Goal: Transaction & Acquisition: Purchase product/service

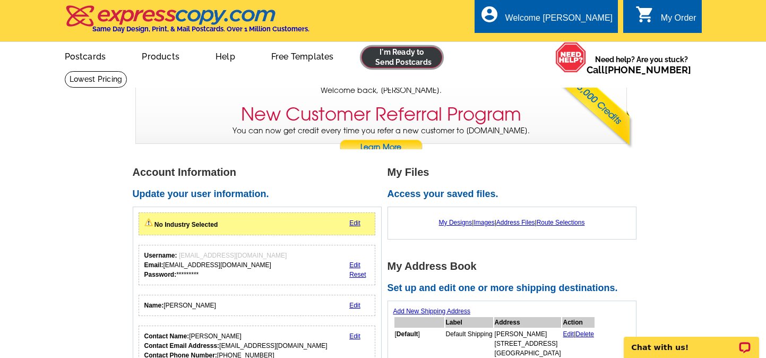
click at [412, 54] on link at bounding box center [402, 57] width 81 height 21
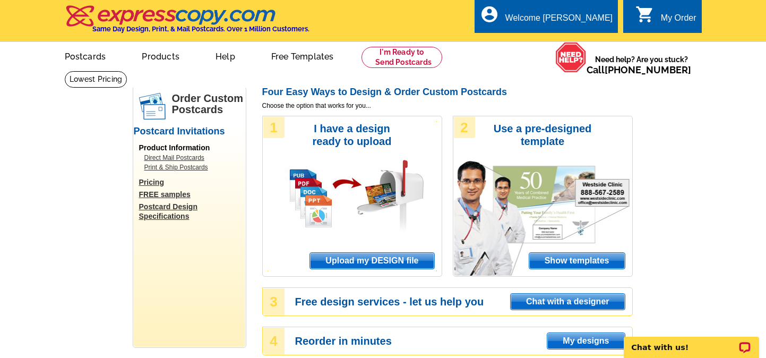
click at [372, 258] on span "Upload my DESIGN file" at bounding box center [372, 261] width 124 height 16
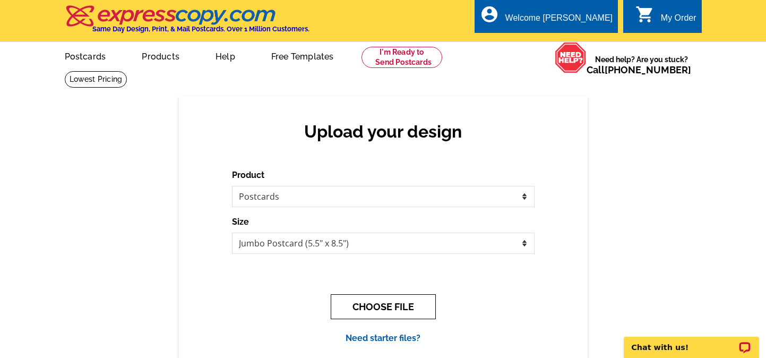
click at [395, 303] on button "CHOOSE FILE" at bounding box center [383, 306] width 105 height 25
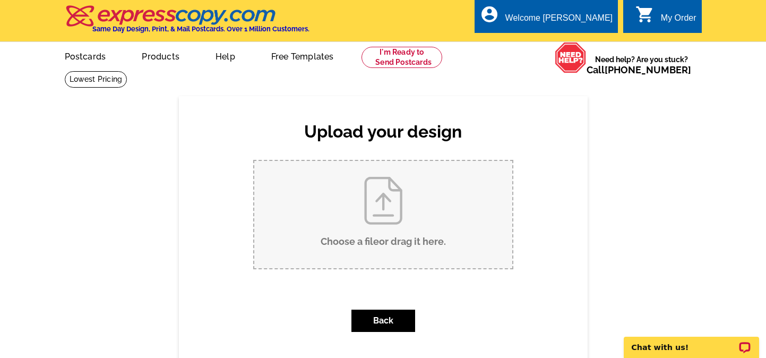
click at [401, 201] on input "Choose a file or drag it here ." at bounding box center [383, 214] width 258 height 107
type input "C:\fakepath\Untitled (8.5 x 5.5 in) (Jumbo Postcards) (5).pdf"
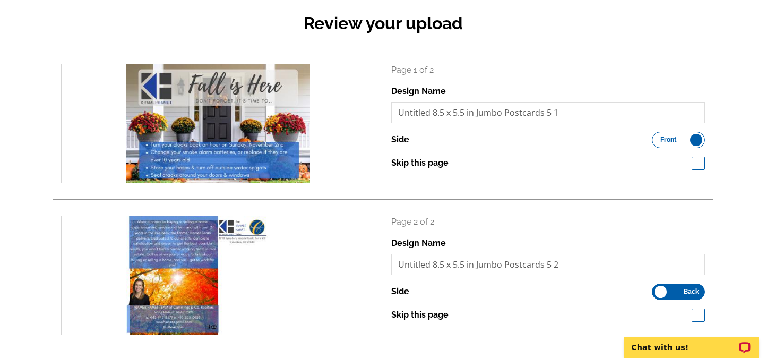
scroll to position [165, 0]
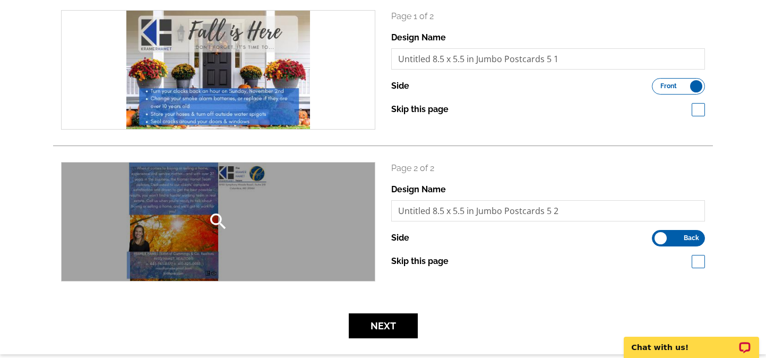
click at [218, 221] on icon "search" at bounding box center [218, 221] width 21 height 21
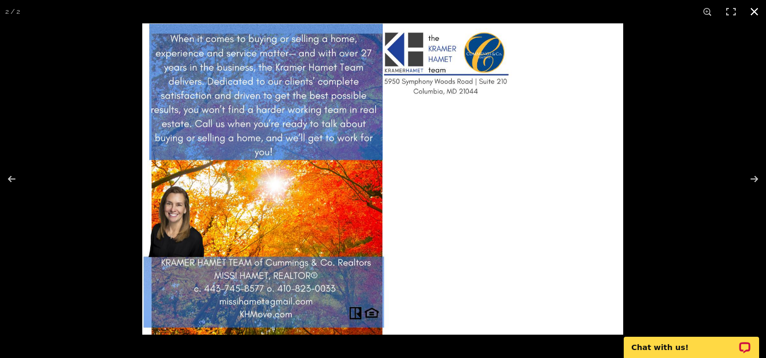
click at [760, 9] on button at bounding box center [754, 11] width 23 height 23
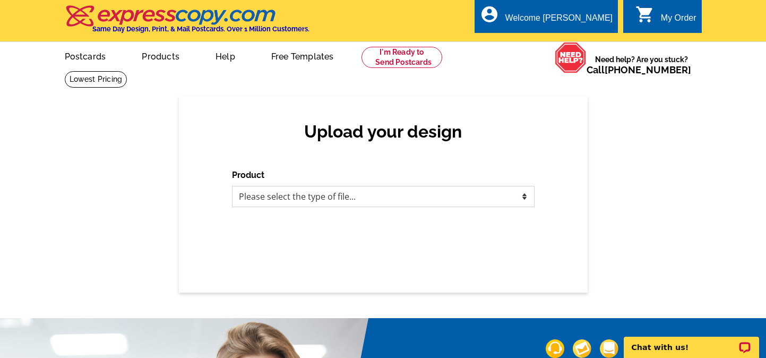
click at [379, 195] on select "Please select the type of file... Postcards Business Cards Letters and flyers G…" at bounding box center [383, 196] width 303 height 21
select select "1"
click at [232, 186] on select "Please select the type of file... Postcards Business Cards Letters and flyers G…" at bounding box center [383, 196] width 303 height 21
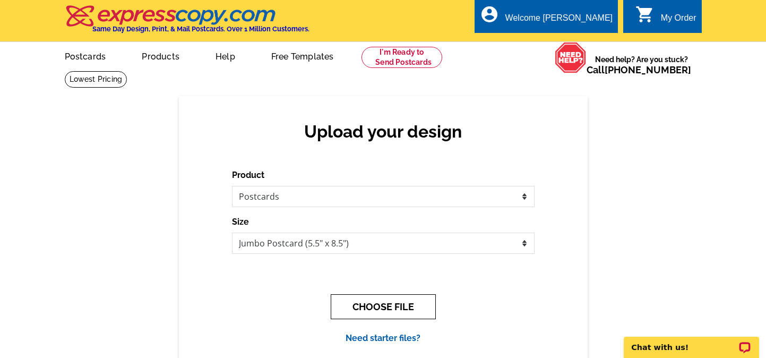
click at [375, 306] on button "CHOOSE FILE" at bounding box center [383, 306] width 105 height 25
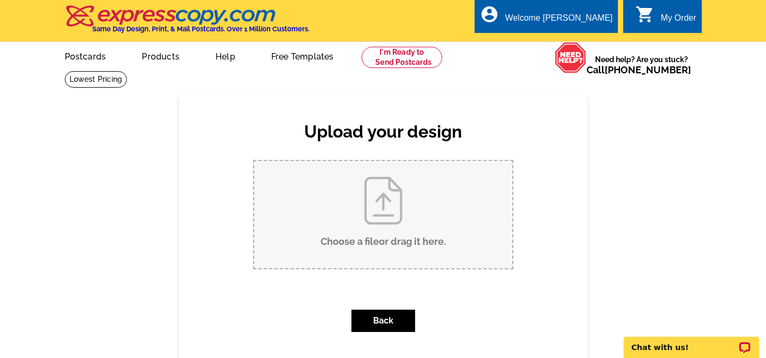
click at [389, 219] on input "Choose a file or drag it here ." at bounding box center [383, 214] width 258 height 107
type input "C:\fakepath\Untitled (8.5 x 5.5 in) (Jumbo Postcards) (9).pdf"
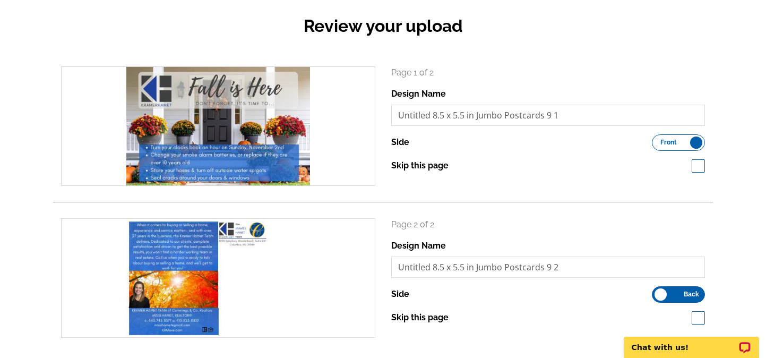
scroll to position [127, 0]
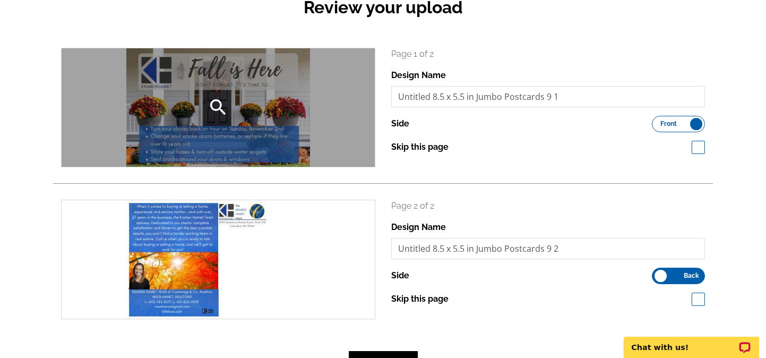
click at [242, 96] on div "search" at bounding box center [218, 107] width 313 height 118
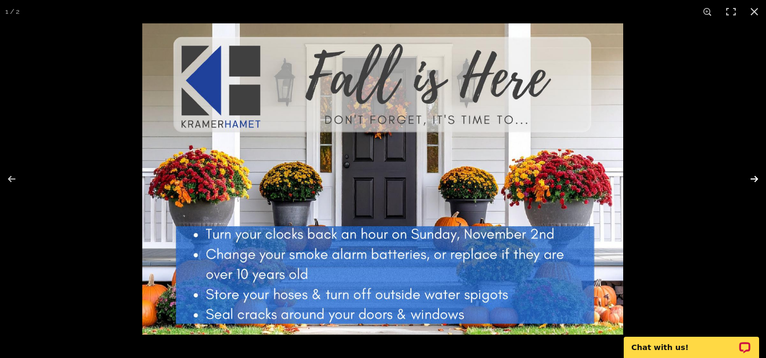
click at [754, 180] on button at bounding box center [747, 178] width 37 height 53
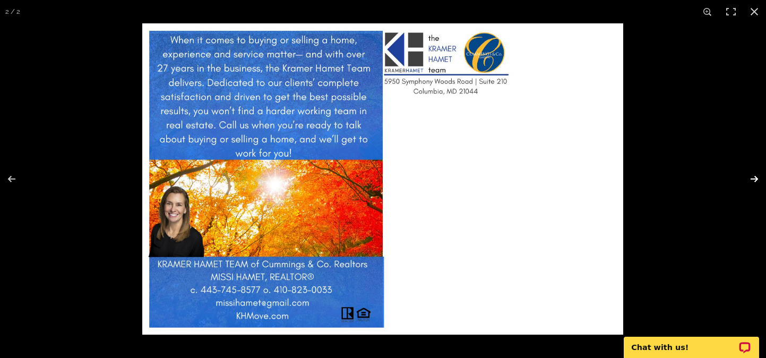
click at [754, 180] on button at bounding box center [747, 178] width 37 height 53
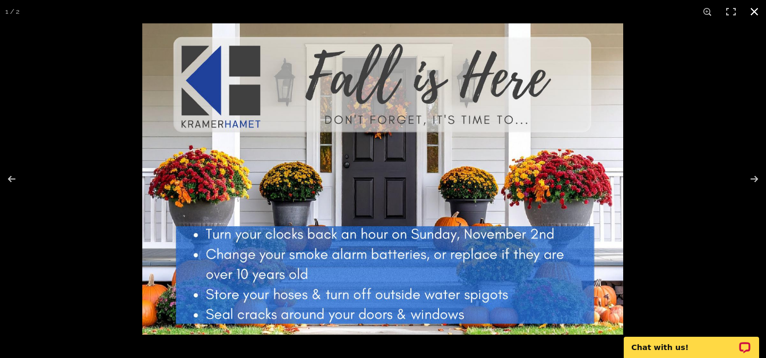
click at [750, 15] on button at bounding box center [754, 11] width 23 height 23
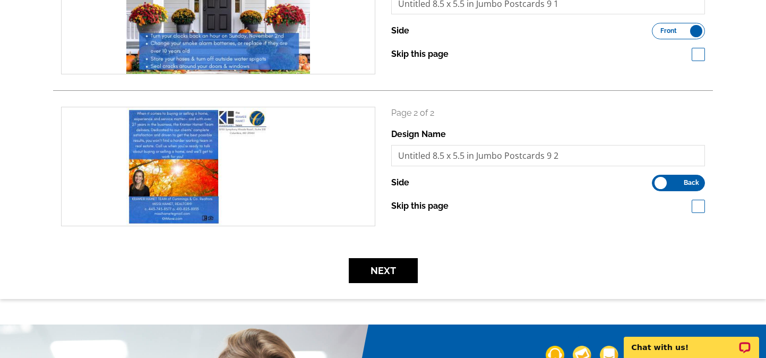
scroll to position [239, 0]
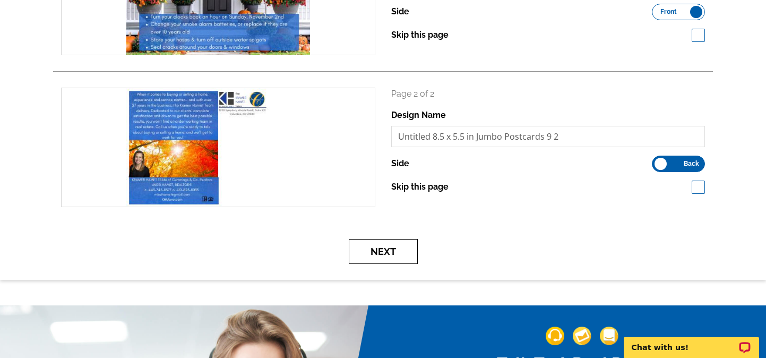
click at [383, 250] on button "Next" at bounding box center [383, 251] width 69 height 25
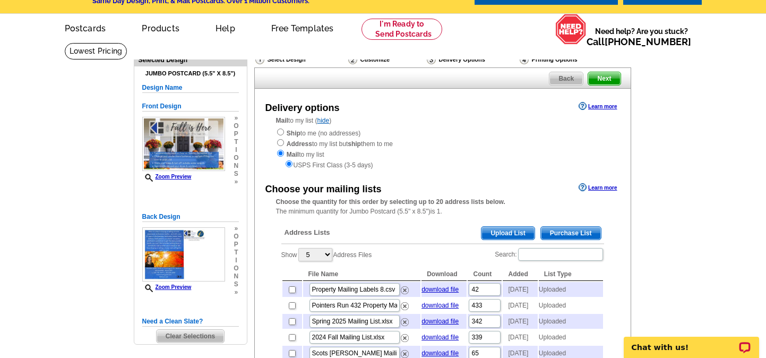
scroll to position [49, 0]
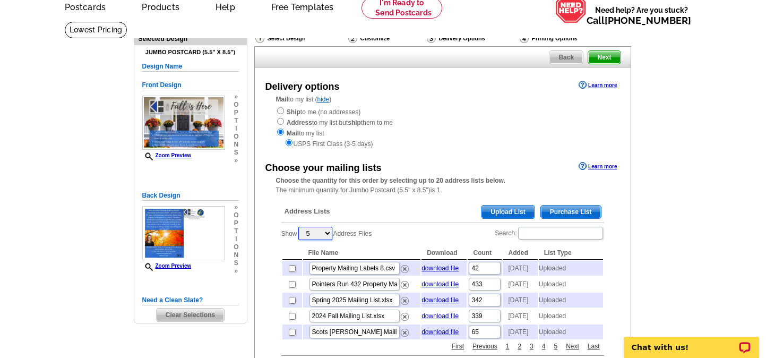
click at [322, 232] on select "5 10 25 50 100" at bounding box center [315, 233] width 34 height 13
click at [300, 227] on select "5 10 25 50 100" at bounding box center [315, 233] width 34 height 13
click at [500, 210] on span "Upload List" at bounding box center [508, 212] width 53 height 13
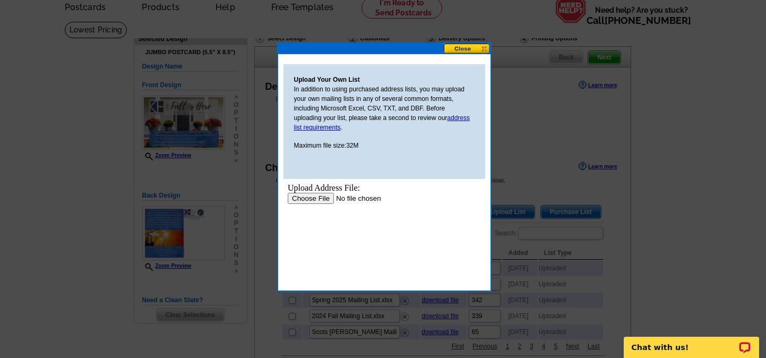
scroll to position [0, 0]
click at [312, 198] on input "file" at bounding box center [354, 198] width 134 height 11
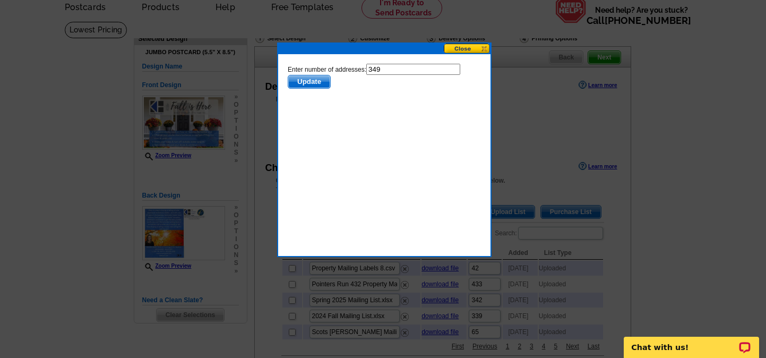
click at [395, 65] on input "349" at bounding box center [413, 69] width 94 height 11
type input "348"
click at [322, 83] on span "Update" at bounding box center [309, 81] width 42 height 13
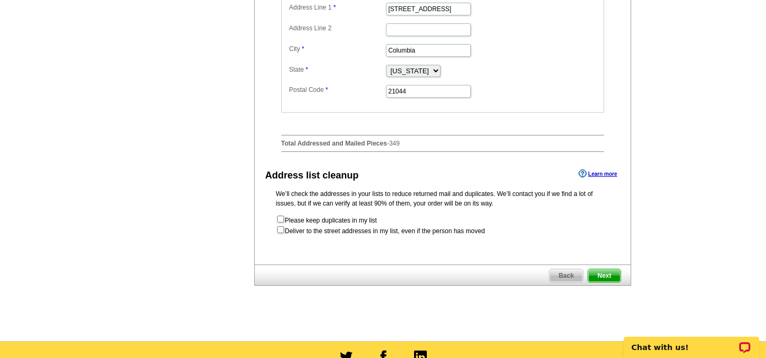
scroll to position [491, 0]
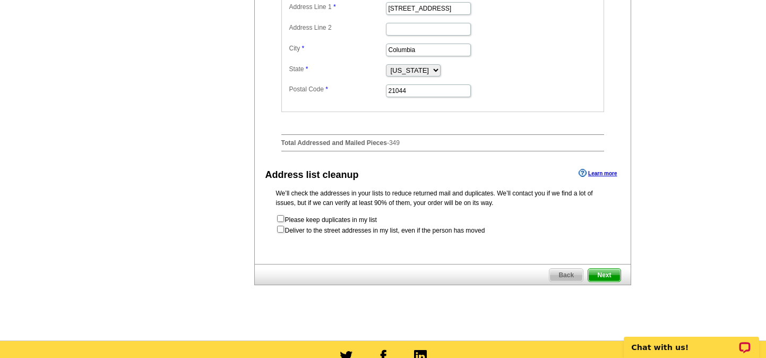
click at [613, 281] on span "Next" at bounding box center [604, 275] width 32 height 13
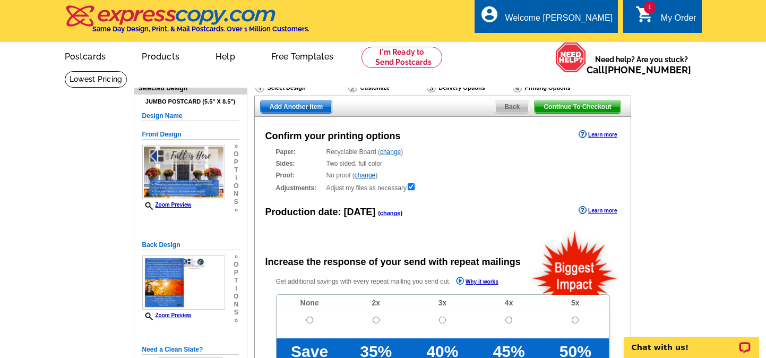
radio input "false"
click at [309, 316] on input "radio" at bounding box center [309, 319] width 7 height 7
radio input "true"
click at [392, 150] on link "change" at bounding box center [390, 151] width 21 height 7
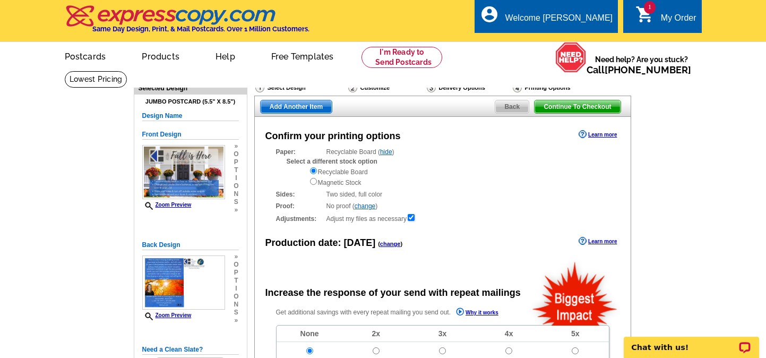
click at [389, 152] on link "hide" at bounding box center [386, 151] width 12 height 7
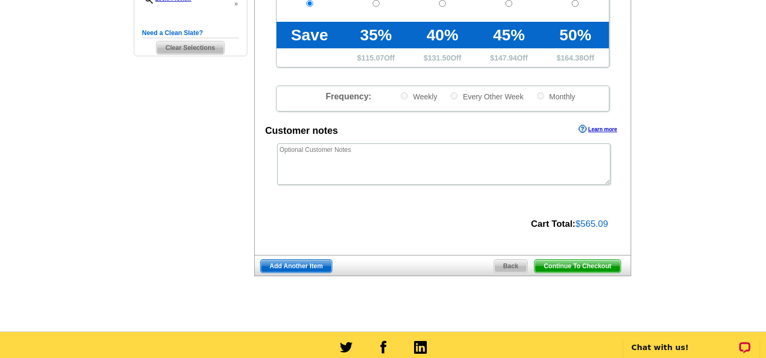
scroll to position [317, 0]
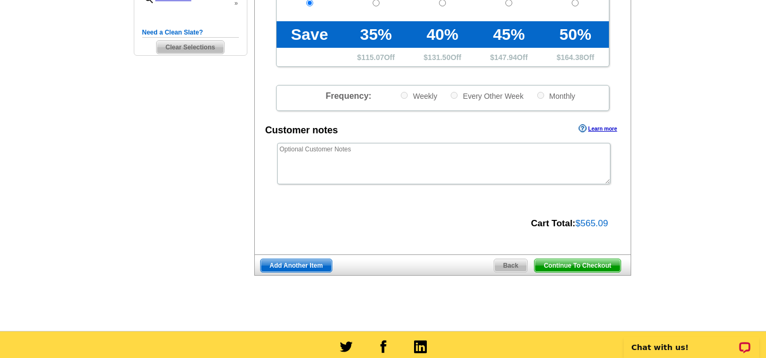
click at [563, 268] on span "Continue To Checkout" at bounding box center [577, 265] width 85 height 13
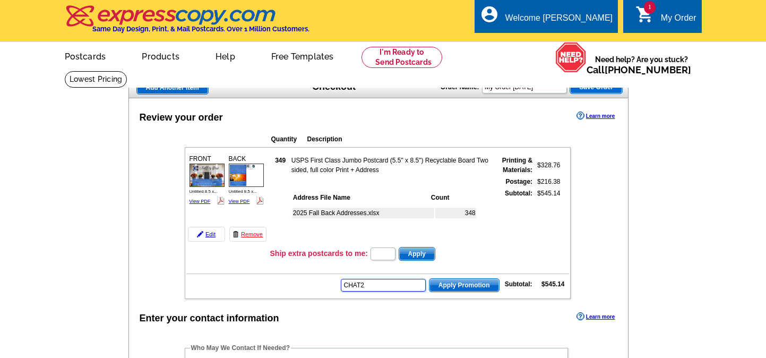
type input "CHAT20"
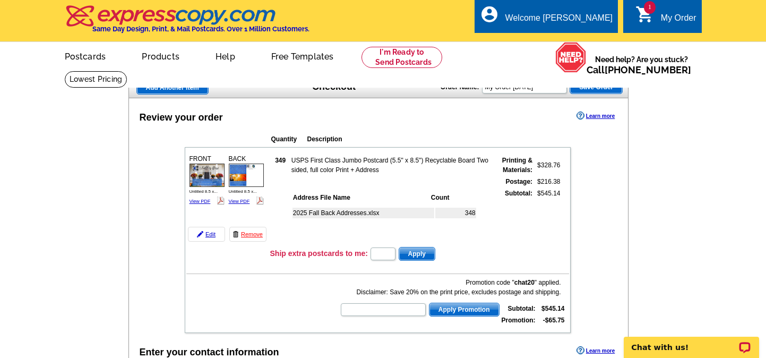
type input "CHAT20"
type input "HURRY40"
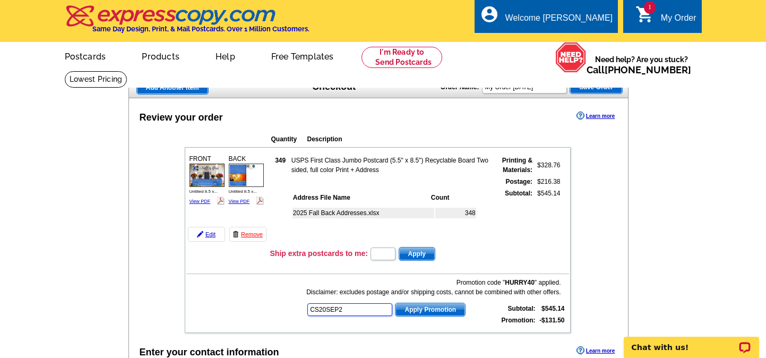
type input "CS20SEP21"
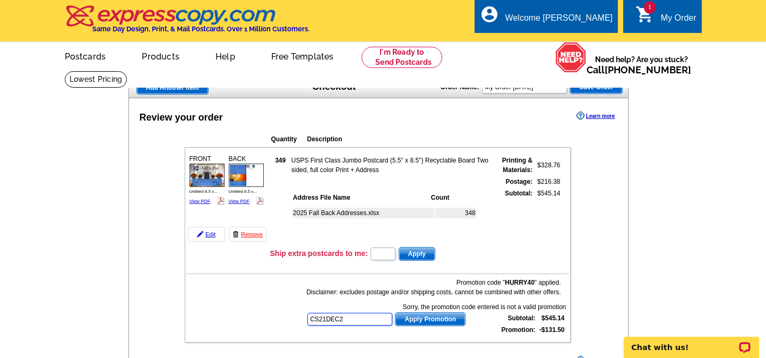
type input "CS21DEC20"
type input "E20APRILROUNDUP21"
type input "E20DAD21"
type input "E20FAST21"
type input "E20HANGERS21"
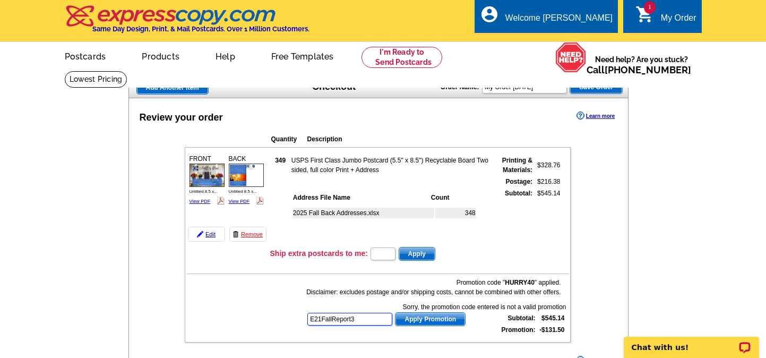
type input "E21FallReport30"
type input "E21FOURTH30"
type input "HURRY40"
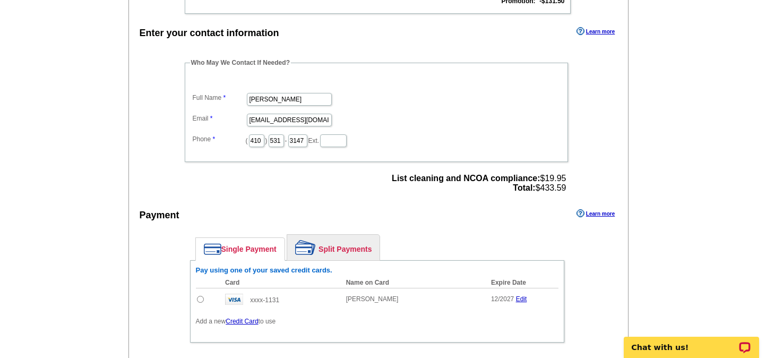
scroll to position [372, 0]
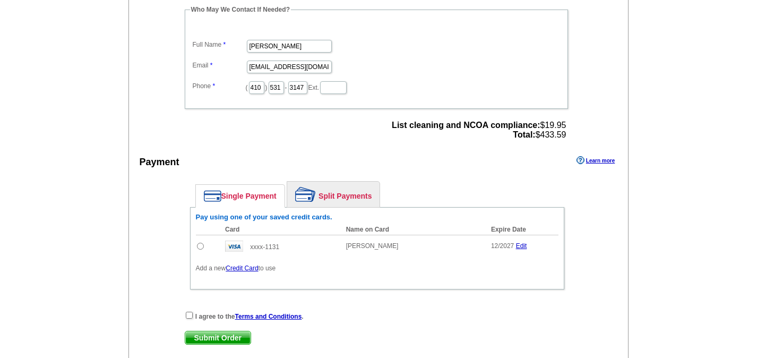
click at [201, 243] on input "radio" at bounding box center [200, 246] width 7 height 7
radio input "true"
click at [193, 317] on div "I agree to the Terms and Conditions ." at bounding box center [377, 316] width 385 height 11
click at [189, 316] on input "checkbox" at bounding box center [189, 315] width 7 height 7
checkbox input "true"
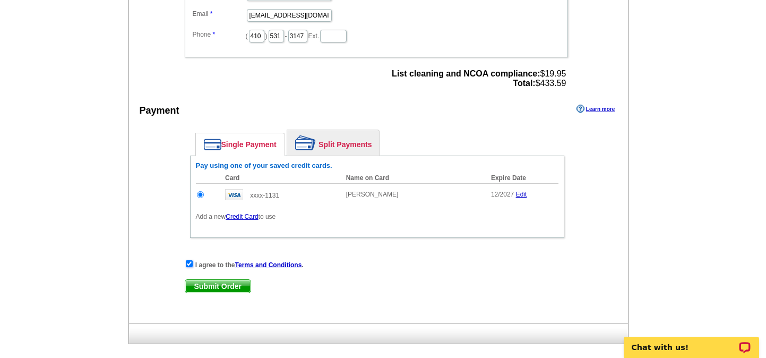
scroll to position [429, 0]
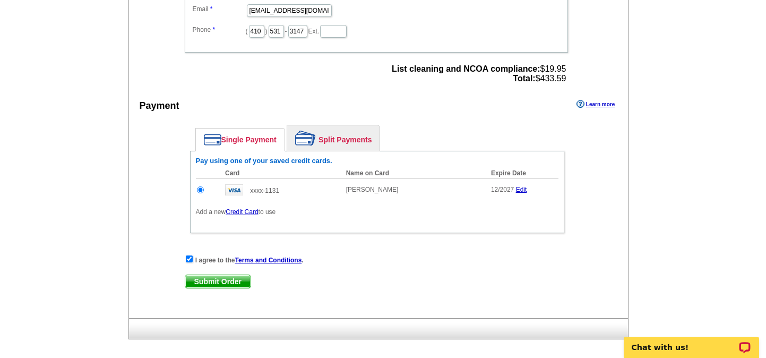
click at [223, 279] on span "Submit Order" at bounding box center [217, 281] width 65 height 13
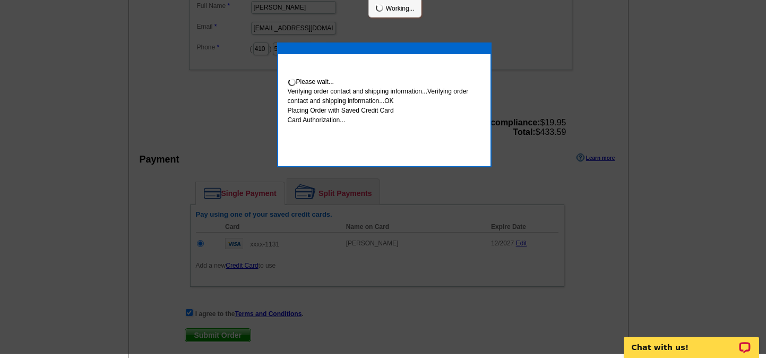
scroll to position [424, 0]
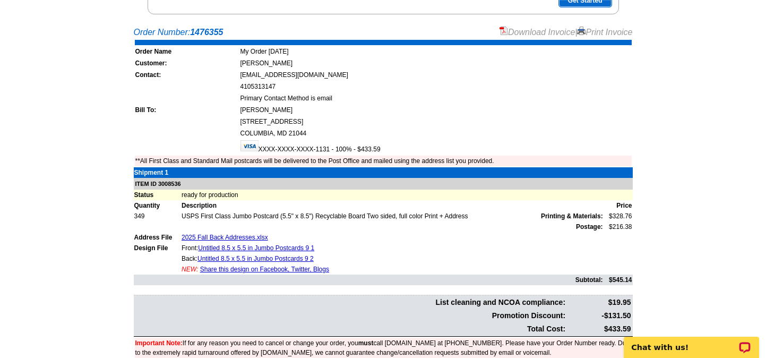
scroll to position [263, 0]
